Goal: Transaction & Acquisition: Subscribe to service/newsletter

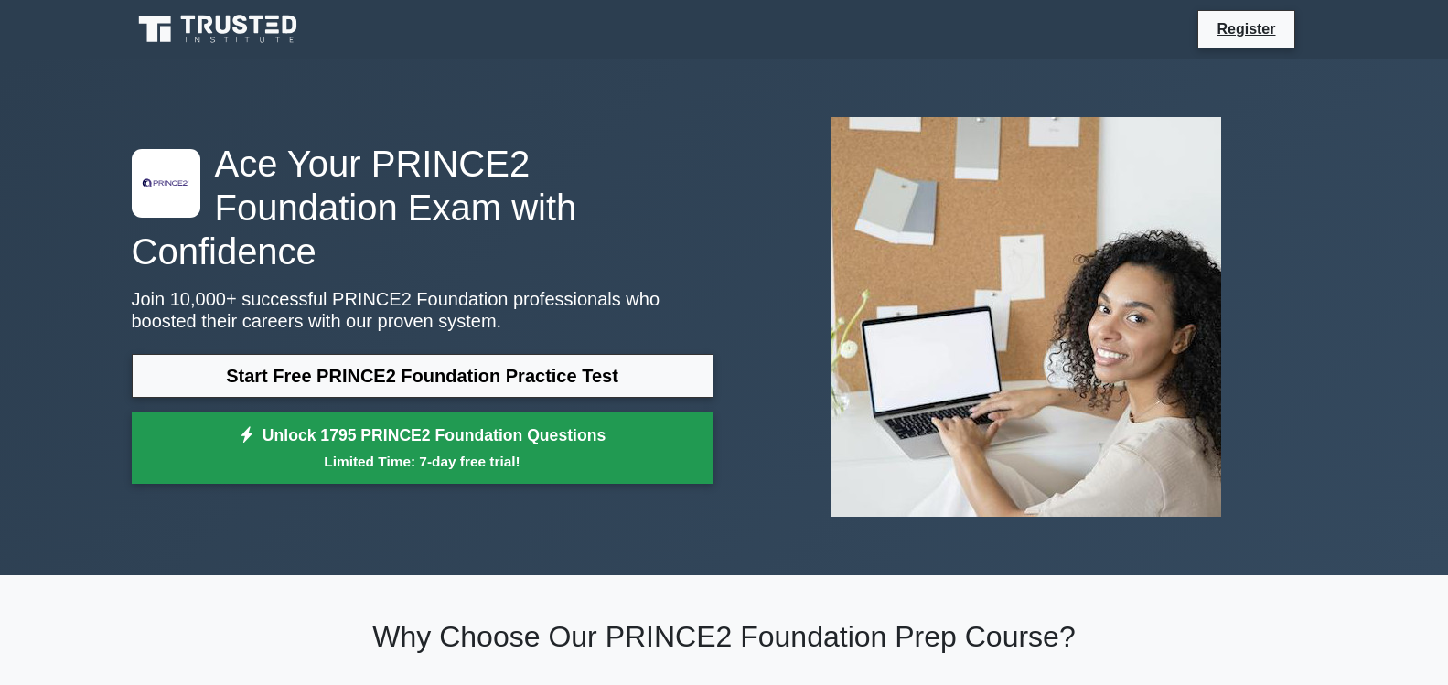
click at [502, 413] on link "Unlock 1795 PRINCE2 Foundation Questions Limited Time: 7-day free trial!" at bounding box center [423, 448] width 582 height 73
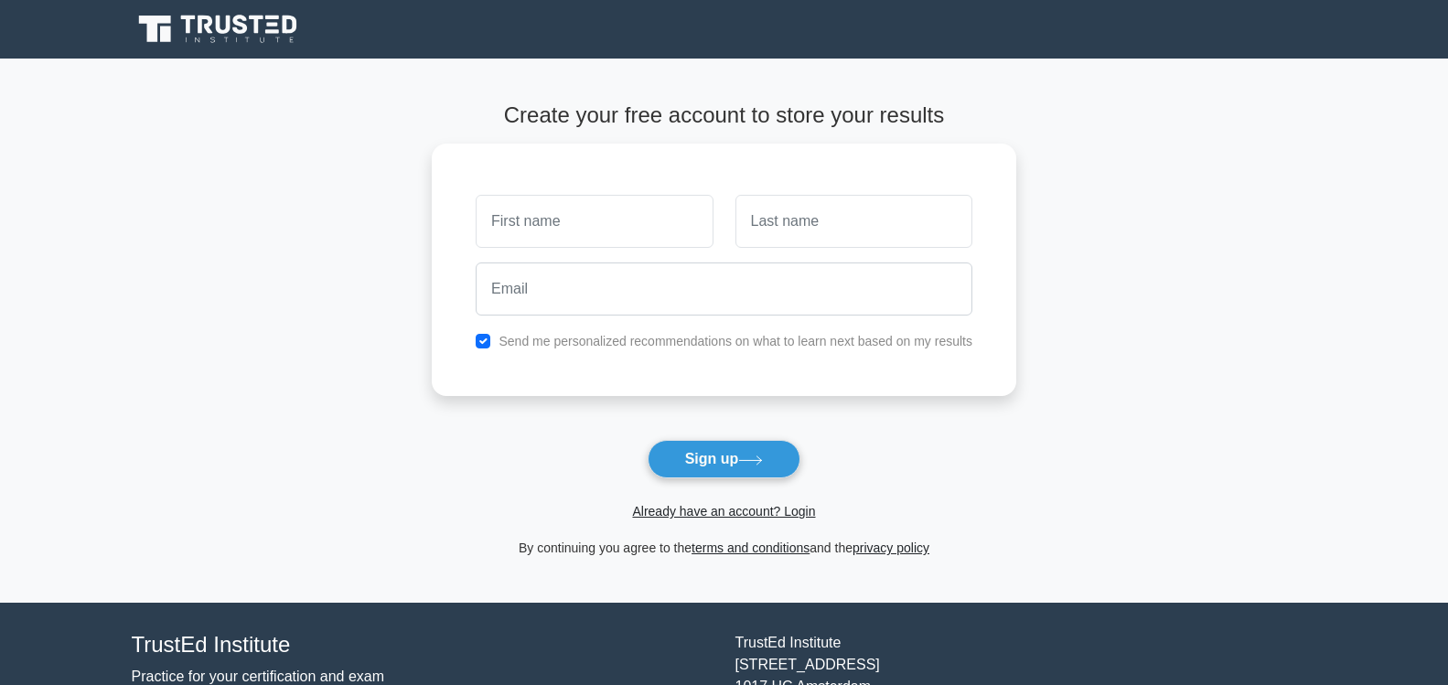
type input "k"
type input "K LAMIN"
type input "KONGIRA"
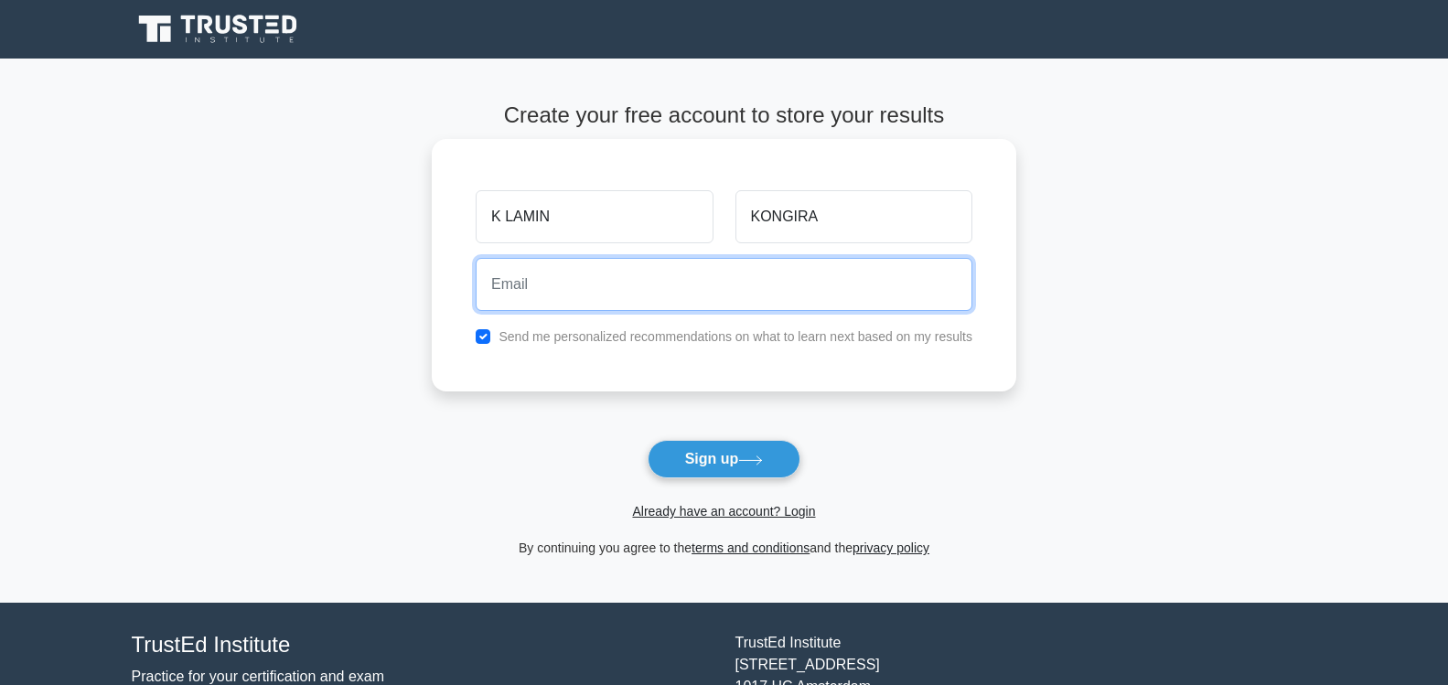
click at [652, 283] on input "email" at bounding box center [724, 284] width 497 height 53
type input "[EMAIL_ADDRESS][DOMAIN_NAME]"
